Goal: Transaction & Acquisition: Book appointment/travel/reservation

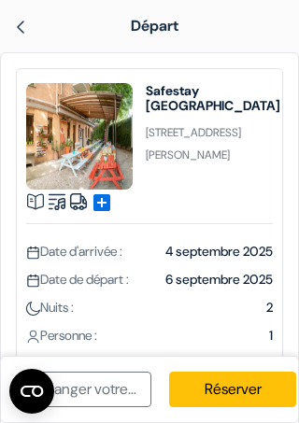
click at [214, 251] on span "4 septembre 2025" at bounding box center [218, 251] width 107 height 17
click at [203, 285] on span "6 septembre 2025" at bounding box center [218, 279] width 107 height 17
click at [36, 247] on img at bounding box center [33, 253] width 14 height 14
click at [72, 256] on span "Date d'arrivée :" at bounding box center [74, 251] width 96 height 17
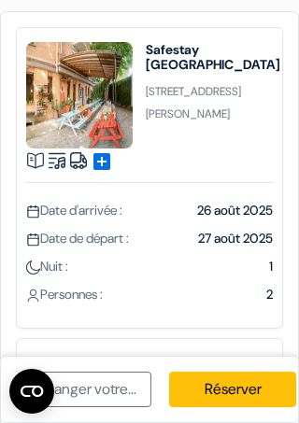
scroll to position [64, 0]
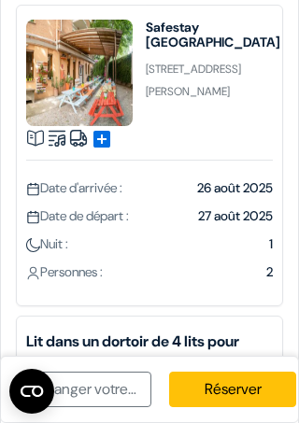
click at [206, 278] on div "Personnes : 2" at bounding box center [149, 272] width 247 height 17
click at [245, 244] on div "Nuit : 1" at bounding box center [149, 244] width 247 height 17
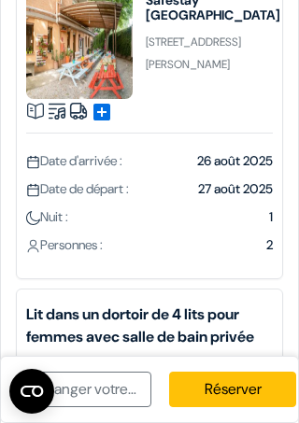
scroll to position [90, 0]
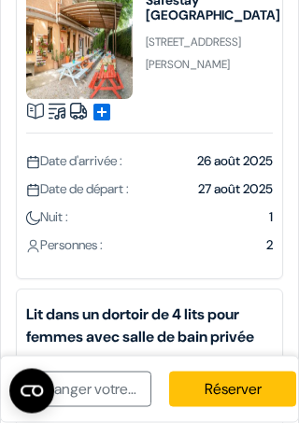
click at [237, 380] on link "Réserver" at bounding box center [233, 390] width 128 height 36
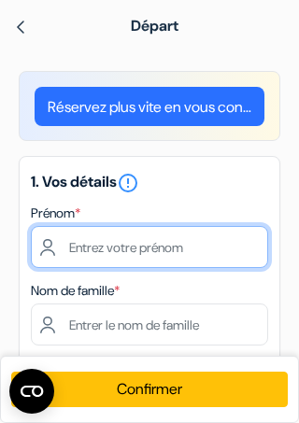
click at [132, 240] on input "text" at bounding box center [149, 247] width 237 height 42
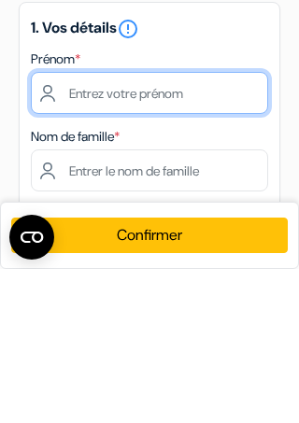
type input "Armand"
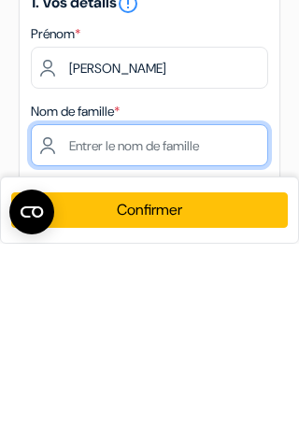
type input "Muller"
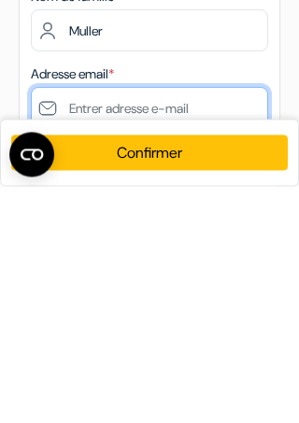
scroll to position [58, 0]
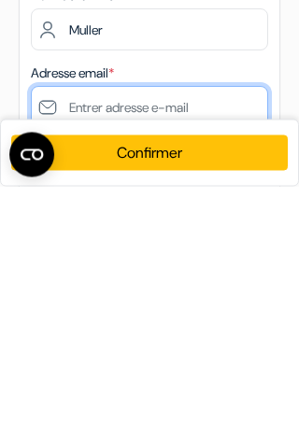
type input "[PERSON_NAME][EMAIL_ADDRESS][DOMAIN_NAME]"
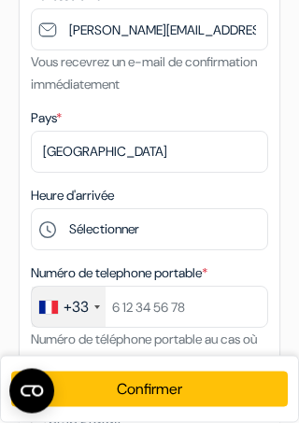
scroll to position [377, 0]
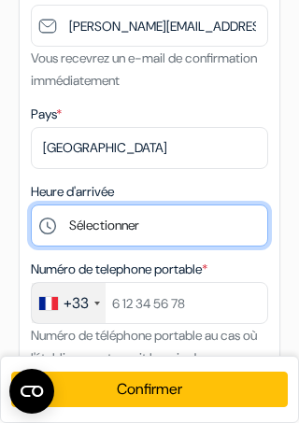
click at [133, 227] on select "Sélectionner 1:00 2:00 3:00 4:00 5:00 6:00 7:00 8:00 9:00 10:00 11:00 12:00 13:…" at bounding box center [149, 226] width 237 height 42
select select "20"
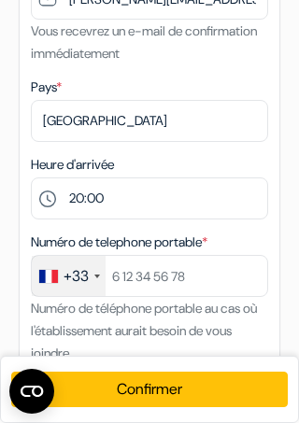
scroll to position [403, 0]
click at [163, 385] on button "Confirmer Loading..." at bounding box center [149, 390] width 277 height 36
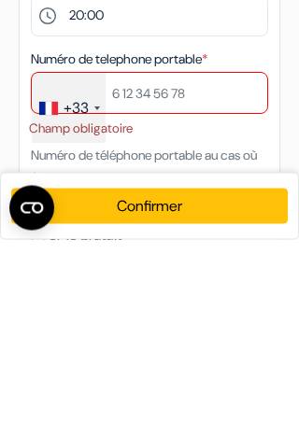
scroll to position [587, 0]
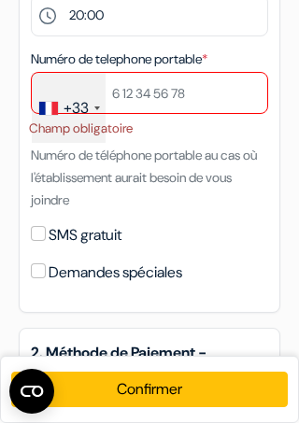
click at [40, 226] on input "SMS gratuit" at bounding box center [38, 233] width 15 height 15
checkbox input "true"
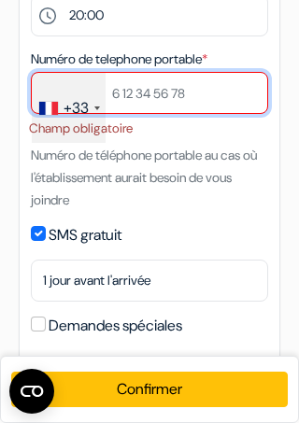
click at [126, 88] on input "text" at bounding box center [149, 93] width 237 height 42
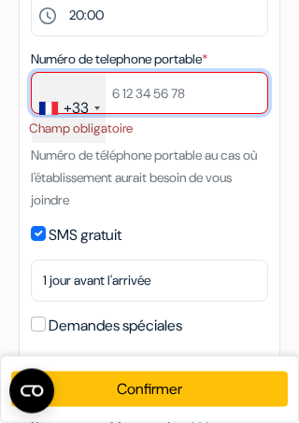
type input "0682197576"
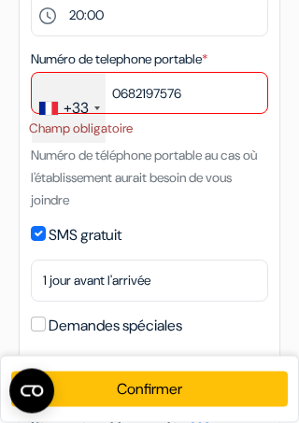
scroll to position [587, 0]
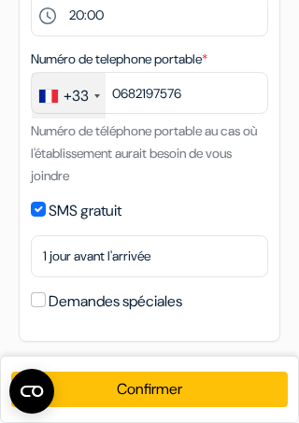
click at [161, 384] on button "Confirmer Loading..." at bounding box center [149, 390] width 277 height 36
click at [42, 301] on input "Demandes spéciales" at bounding box center [38, 300] width 15 height 15
checkbox input "true"
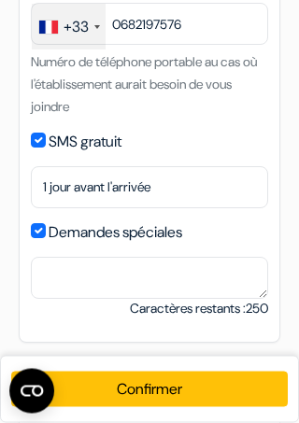
scroll to position [656, 0]
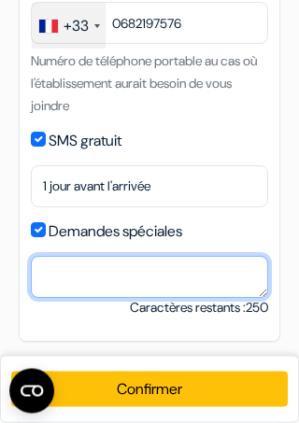
click at [101, 273] on textarea at bounding box center [149, 278] width 237 height 42
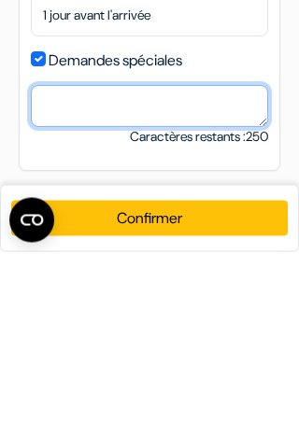
type textarea "P"
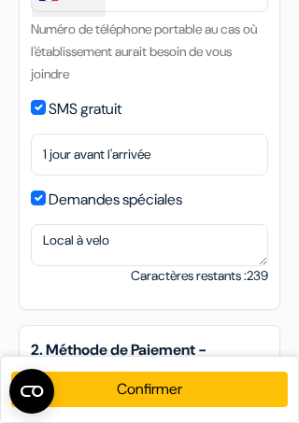
scroll to position [688, 0]
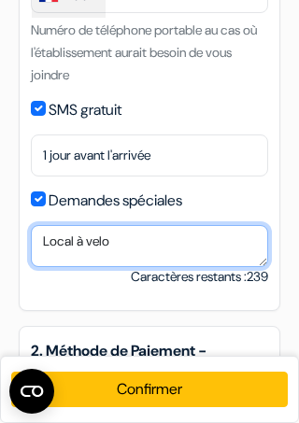
click at [159, 245] on textarea "Local à velo" at bounding box center [149, 246] width 237 height 42
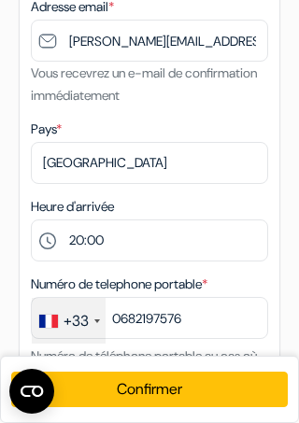
scroll to position [367, 0]
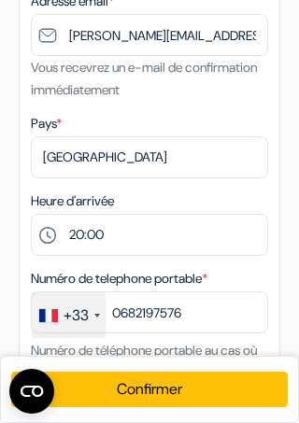
type textarea "Local à velo ?"
click at [154, 387] on button "Confirmer Loading..." at bounding box center [149, 390] width 277 height 36
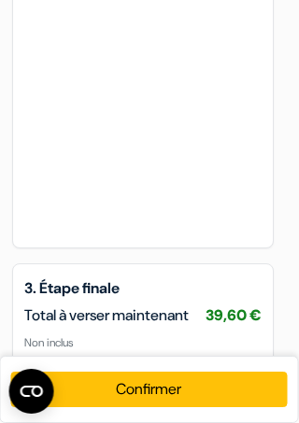
scroll to position [1173, 6]
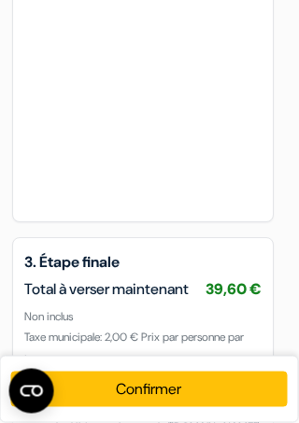
click at [171, 385] on button "Confirmer Loading..." at bounding box center [149, 390] width 277 height 36
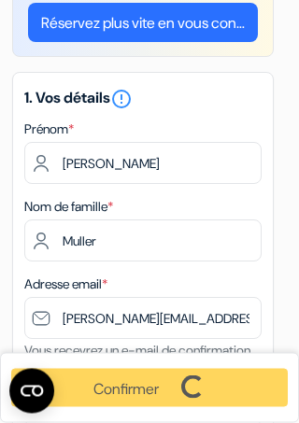
scroll to position [0, 7]
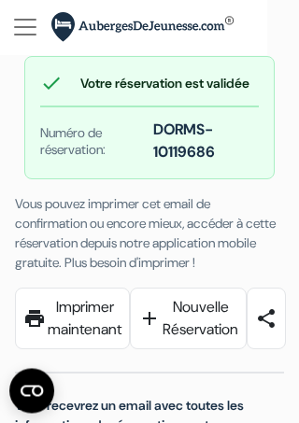
scroll to position [2, 0]
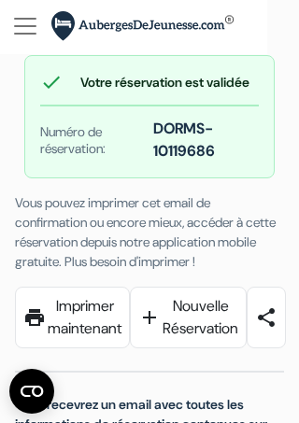
click at [286, 334] on link "share" at bounding box center [266, 318] width 39 height 62
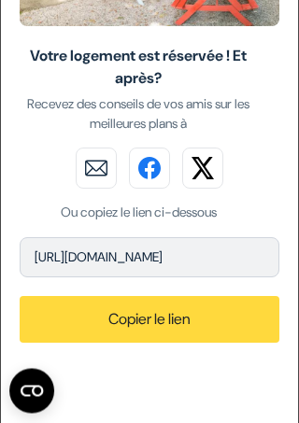
scroll to position [213, 0]
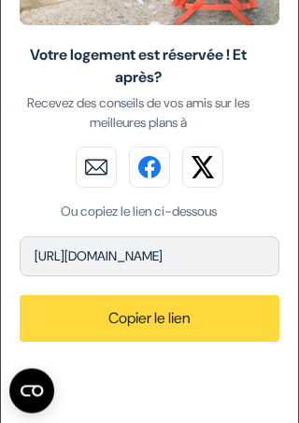
click at [163, 314] on button "Copier le lien" at bounding box center [150, 319] width 260 height 47
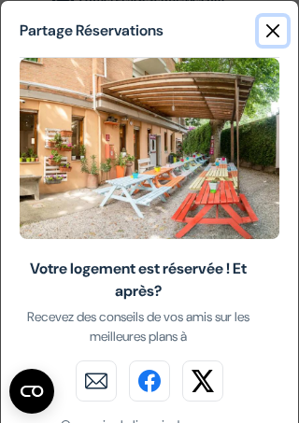
scroll to position [0, 0]
